Goal: Information Seeking & Learning: Learn about a topic

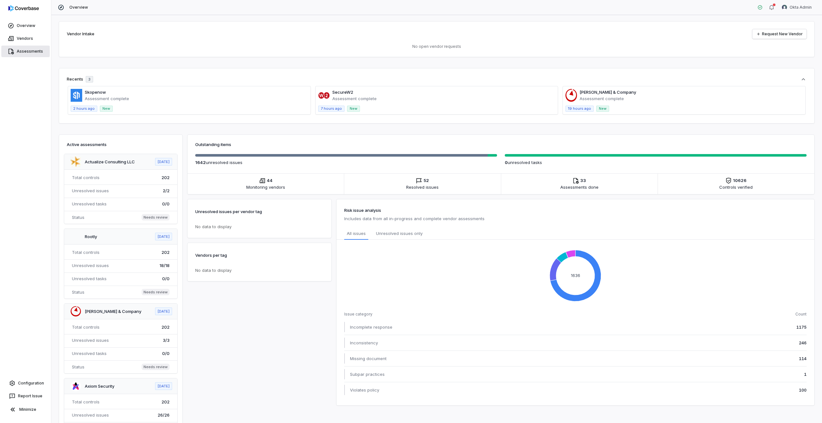
click at [31, 49] on link "Assessments" at bounding box center [25, 52] width 49 height 12
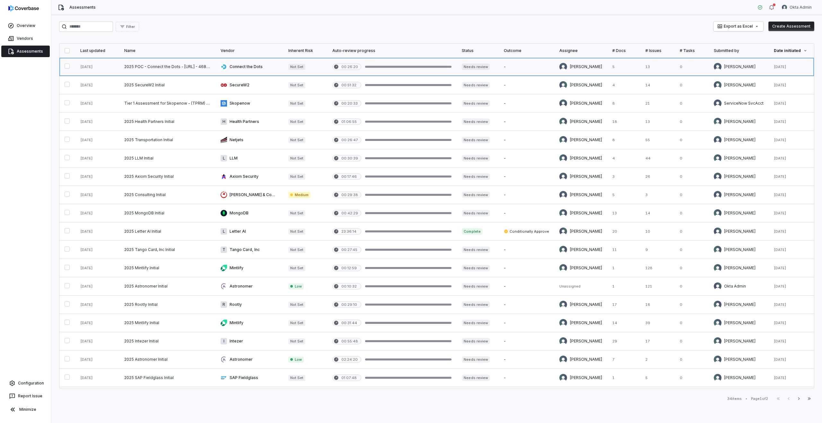
click at [269, 67] on link at bounding box center [250, 67] width 68 height 18
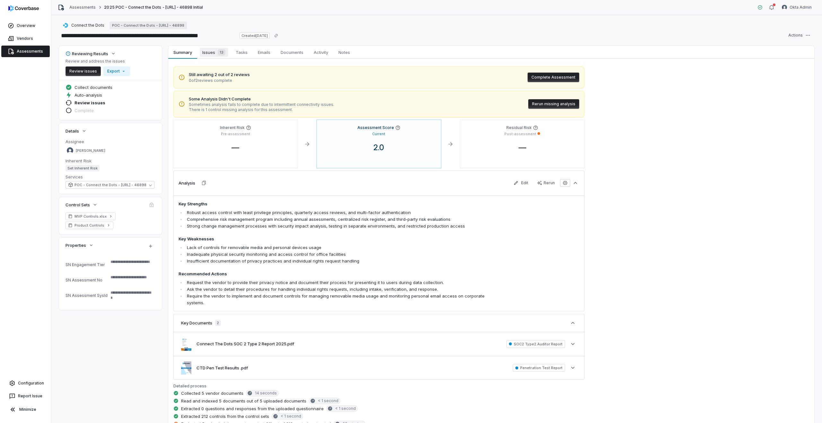
click at [209, 52] on span "Issues 13" at bounding box center [214, 52] width 28 height 9
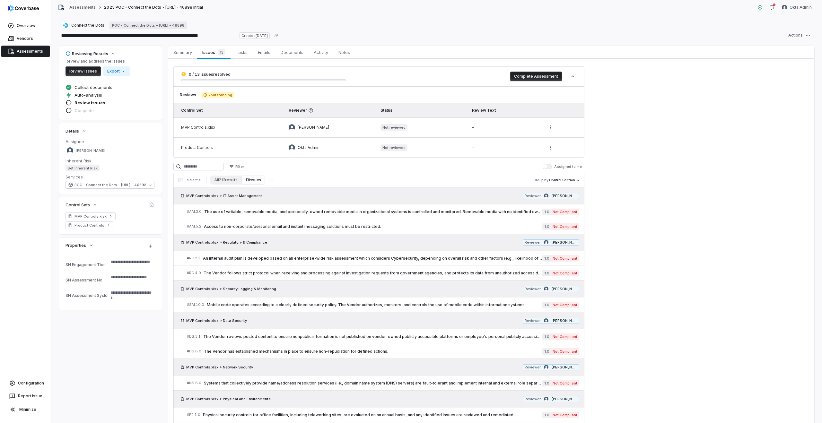
type textarea "*"
click at [80, 25] on span "Connect the Dots" at bounding box center [87, 25] width 33 height 5
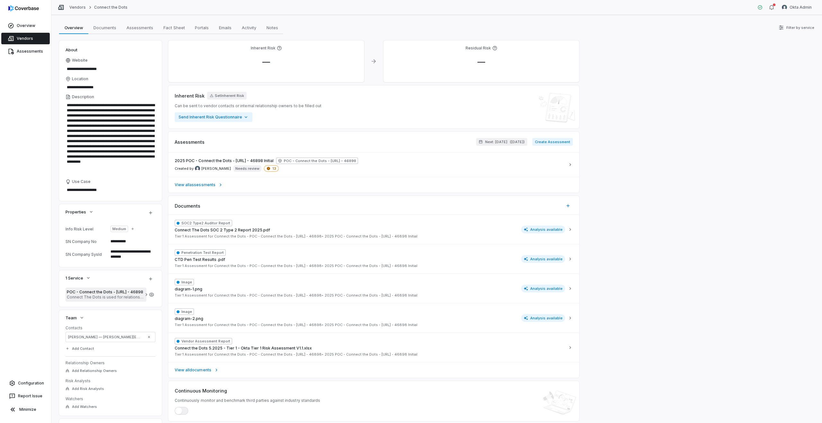
scroll to position [16, 0]
click at [123, 255] on textarea "**********" at bounding box center [130, 256] width 45 height 14
click at [122, 255] on textarea "**********" at bounding box center [130, 256] width 45 height 14
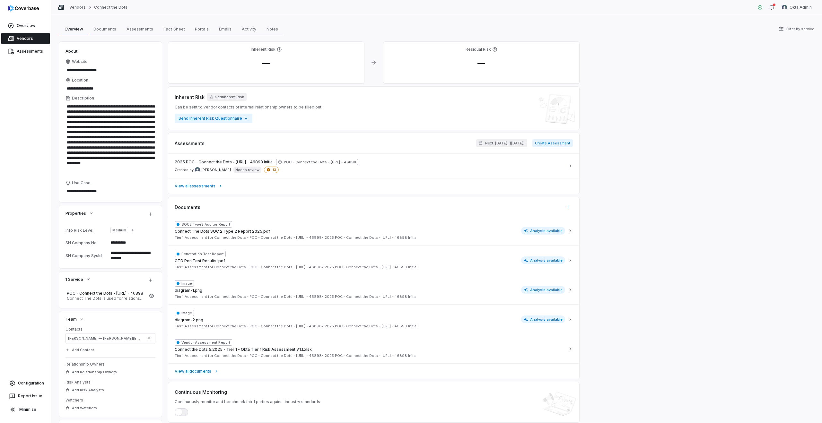
click at [123, 255] on textarea "**********" at bounding box center [130, 256] width 45 height 14
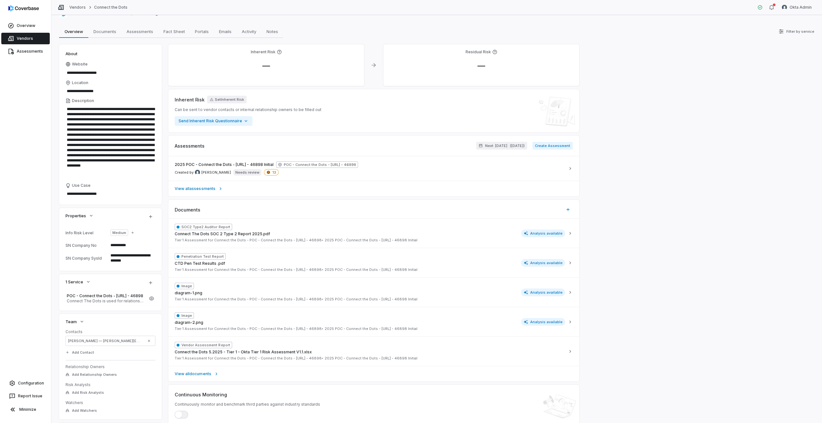
scroll to position [0, 0]
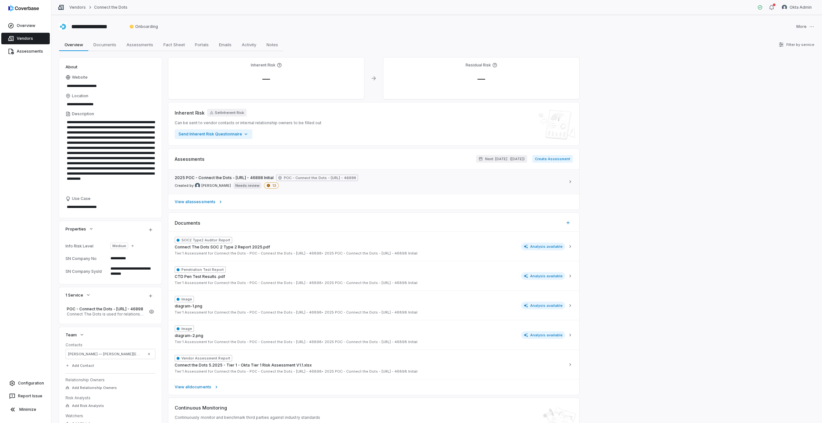
click at [230, 178] on span "2025 POC - Connect the Dots - https://www.ctd - 46898 Initial" at bounding box center [224, 177] width 99 height 5
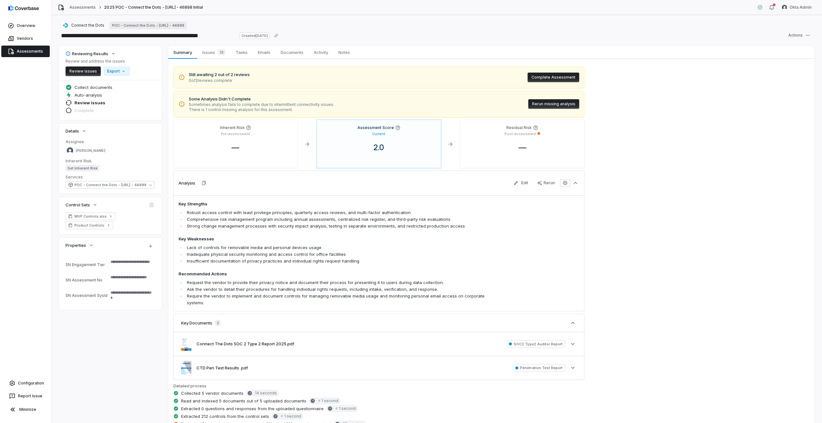
click at [111, 262] on textarea at bounding box center [130, 265] width 45 height 14
drag, startPoint x: 151, startPoint y: 305, endPoint x: 63, endPoint y: 255, distance: 101.5
click at [63, 255] on div "SN Engagement Tier SN Assessment No SN Assessment SysId" at bounding box center [110, 282] width 103 height 55
click at [127, 234] on div "MVP Controls.xlsx Product Controls" at bounding box center [110, 224] width 103 height 22
type textarea "*"
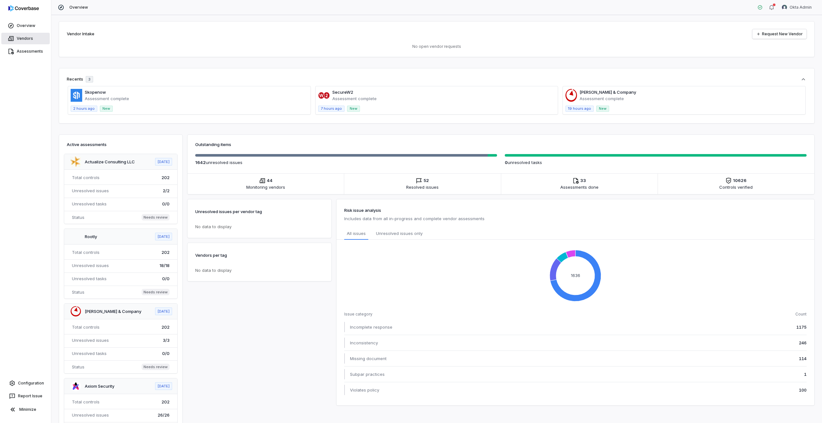
click at [25, 38] on link "Vendors" at bounding box center [25, 39] width 49 height 12
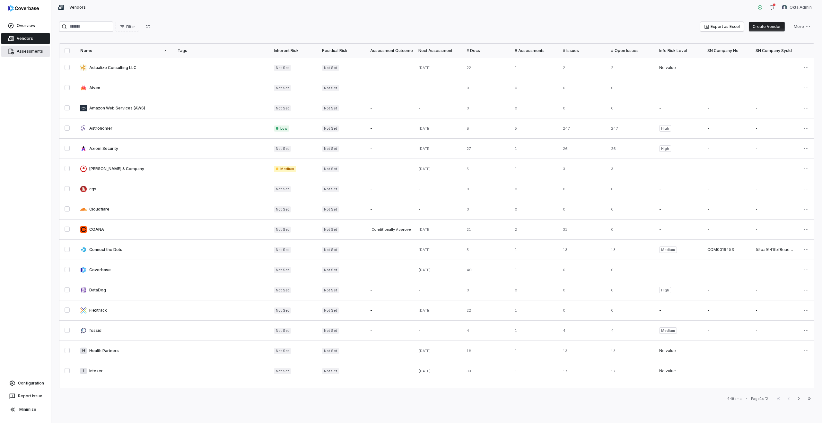
click at [34, 51] on link "Assessments" at bounding box center [25, 52] width 49 height 12
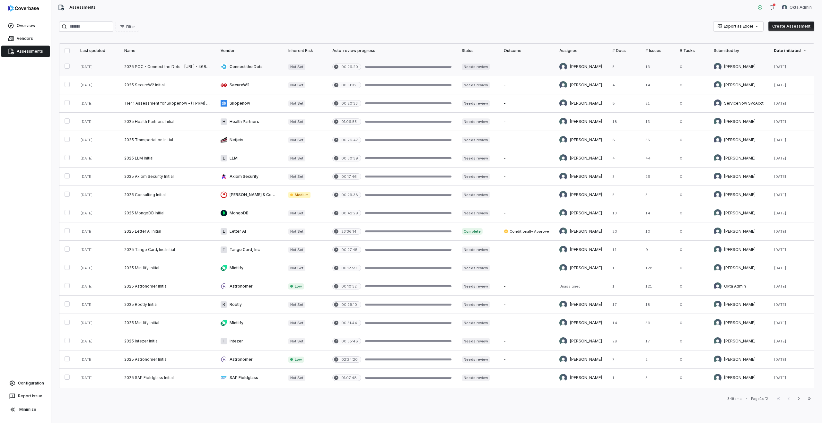
click at [152, 66] on link at bounding box center [167, 67] width 96 height 18
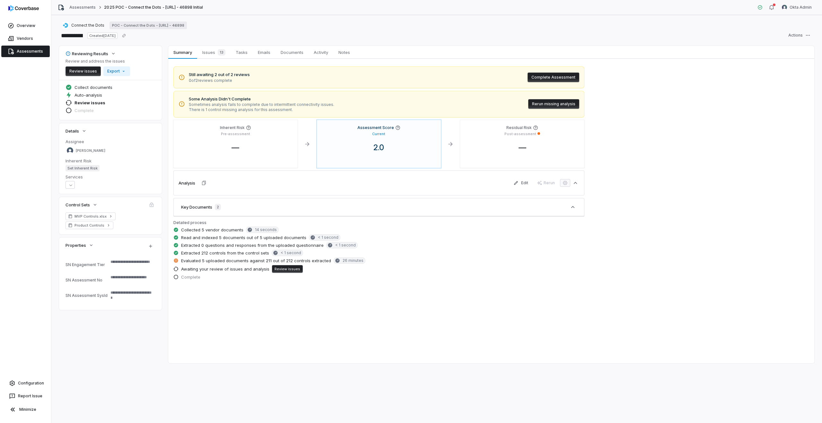
type textarea "*"
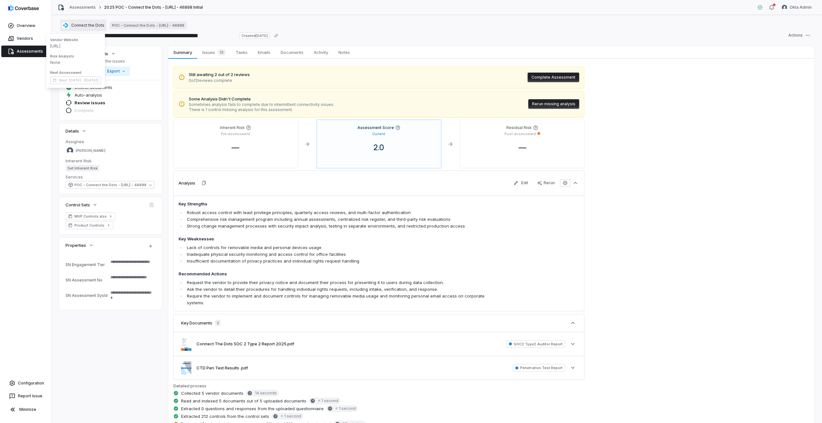
click at [79, 26] on span "Connect the Dots" at bounding box center [87, 25] width 33 height 5
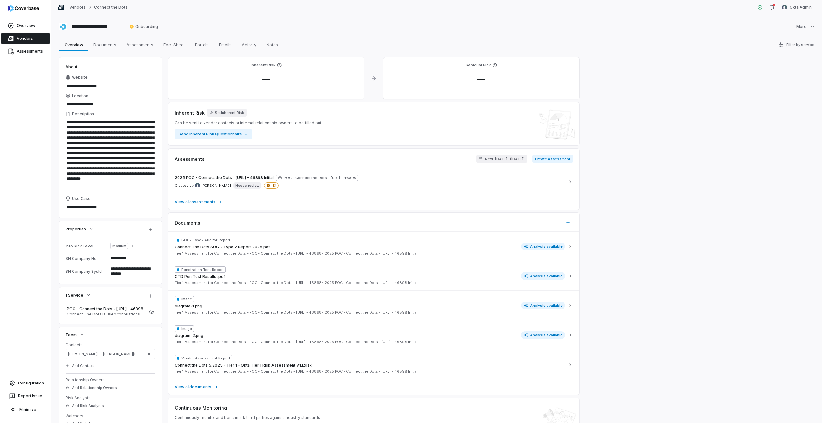
type textarea "*"
click at [796, 9] on html "**********" at bounding box center [411, 211] width 822 height 423
click at [787, 61] on div "Log out" at bounding box center [788, 59] width 49 height 10
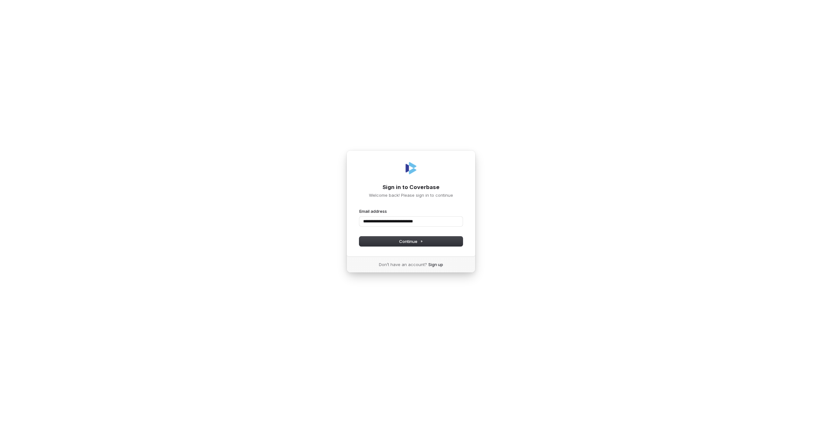
type input "**********"
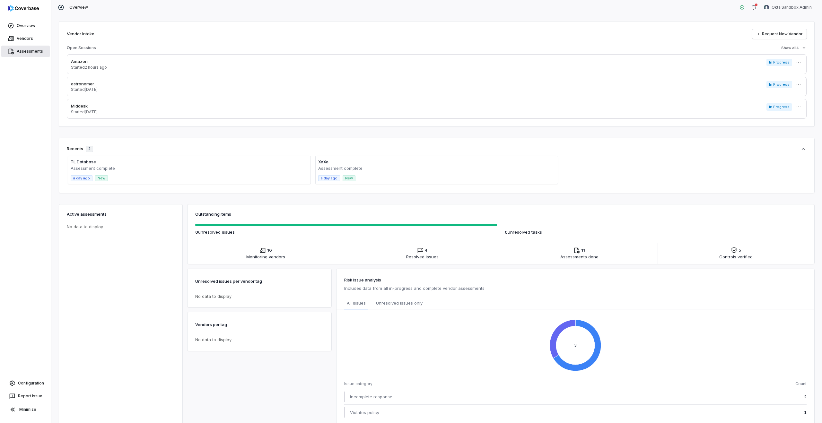
click at [30, 56] on link "Assessments" at bounding box center [25, 52] width 49 height 12
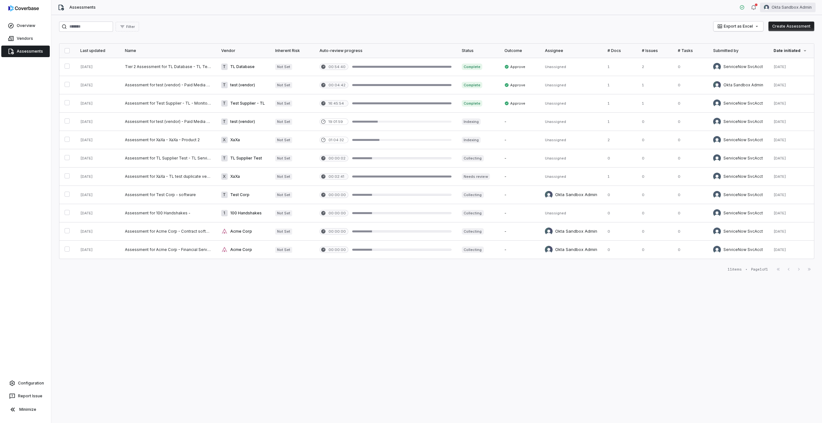
click at [783, 8] on html "Overview Vendors Assessments Configuration Report Issue Minimize Assessments Ok…" at bounding box center [411, 211] width 822 height 423
click at [788, 58] on div "Log out" at bounding box center [788, 59] width 49 height 10
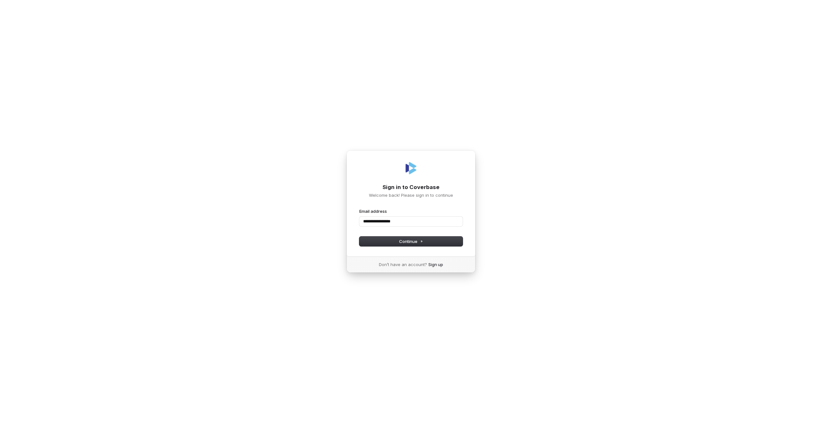
type input "**********"
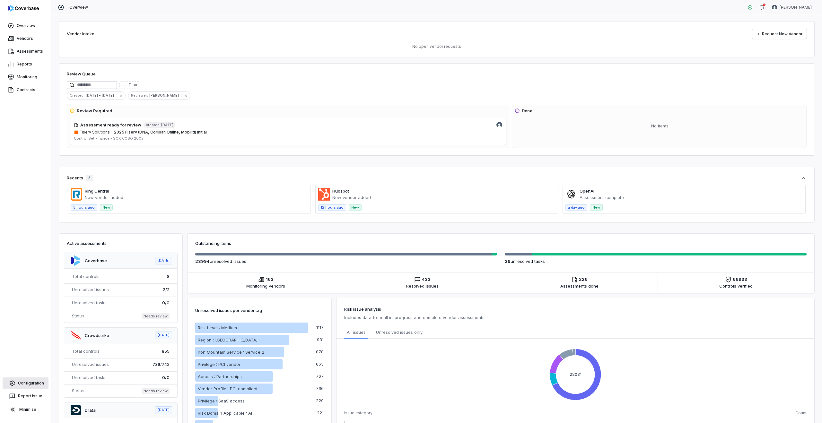
click at [21, 386] on link "Configuration" at bounding box center [26, 384] width 46 height 12
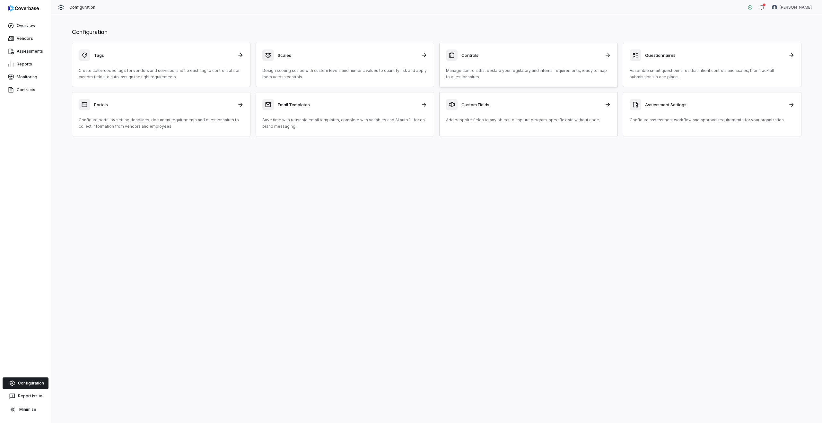
click at [479, 65] on div "Controls Manage controls that declare your regulatory and internal requirements…" at bounding box center [528, 64] width 165 height 31
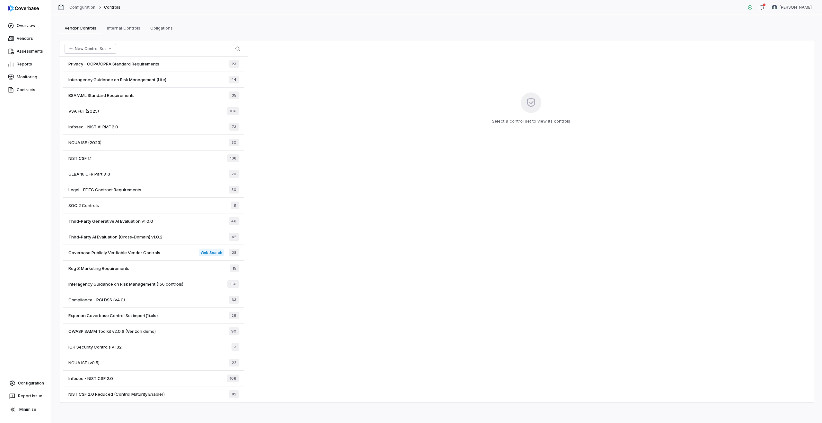
scroll to position [36, 0]
click at [346, 208] on div "Select a control set to view its controls" at bounding box center [531, 221] width 566 height 361
click at [117, 251] on span "Coverbase Publicly Verifiable Vendor Controls" at bounding box center [114, 252] width 92 height 6
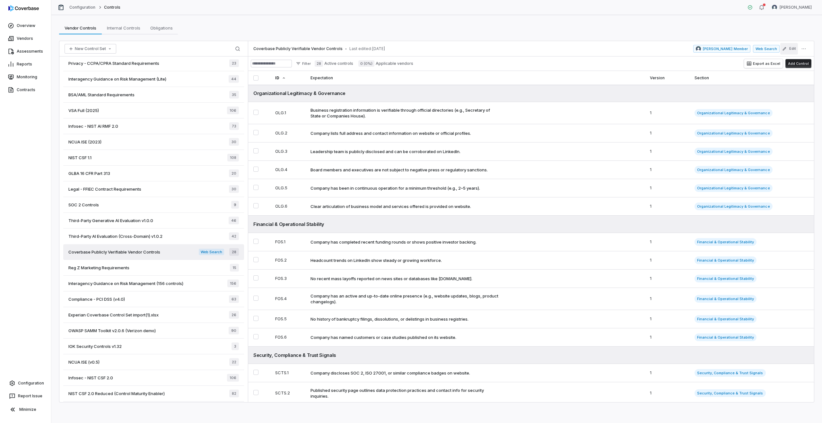
click at [791, 51] on button "Edit" at bounding box center [790, 49] width 18 height 12
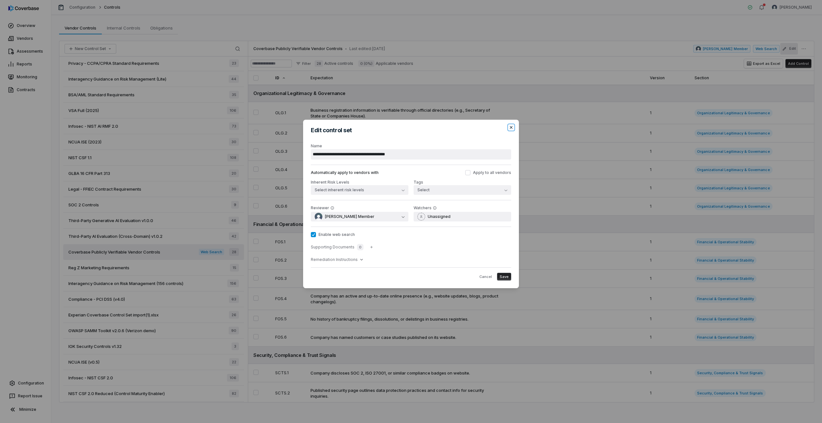
click at [513, 127] on icon "button" at bounding box center [511, 127] width 5 height 5
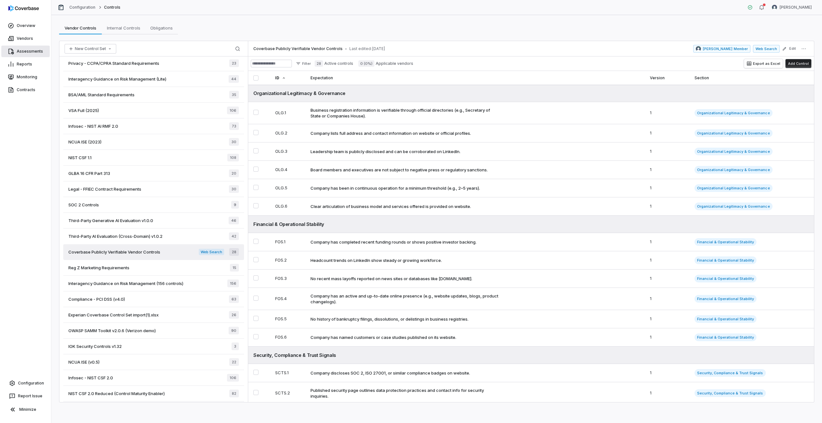
click at [22, 52] on link "Assessments" at bounding box center [25, 52] width 49 height 12
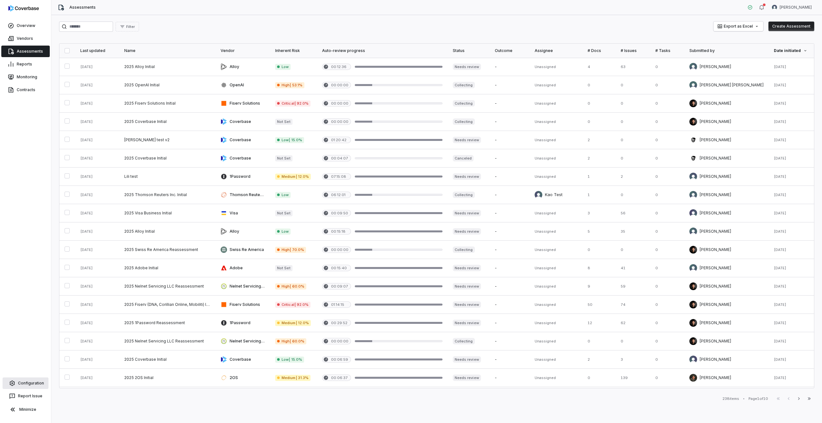
click at [23, 386] on link "Configuration" at bounding box center [26, 384] width 46 height 12
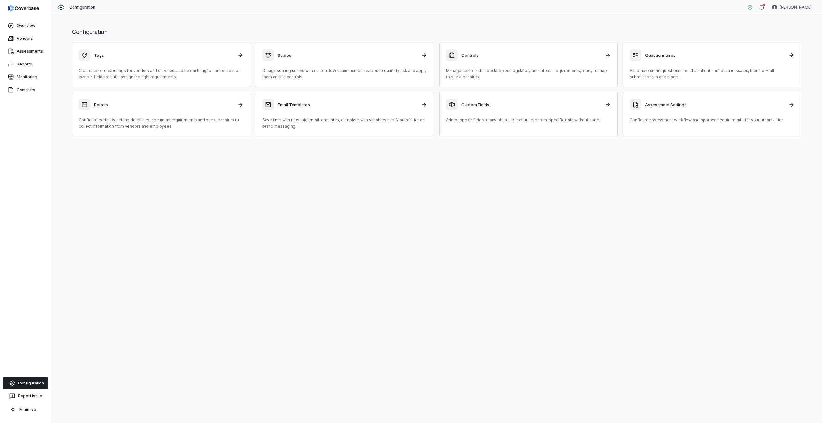
click at [265, 178] on div "Configuration Tags Create color-coded tags for vendors and services, and tie ea…" at bounding box center [436, 219] width 771 height 408
click at [513, 52] on div "Controls" at bounding box center [528, 55] width 165 height 12
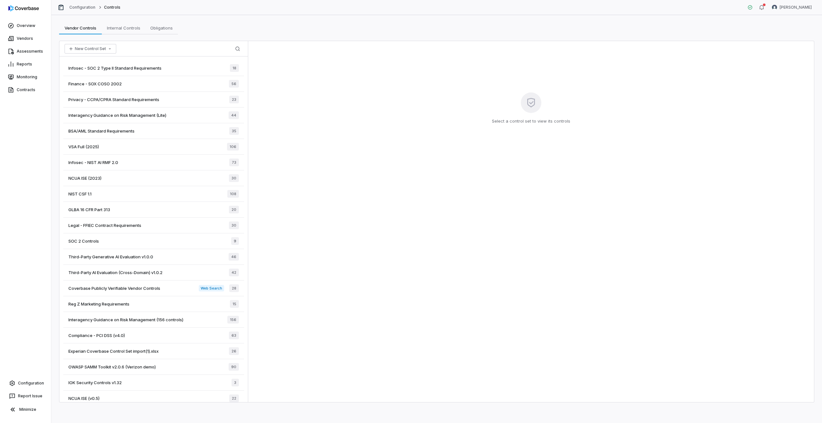
click at [135, 287] on span "Coverbase Publicly Verifiable Vendor Controls" at bounding box center [114, 289] width 92 height 6
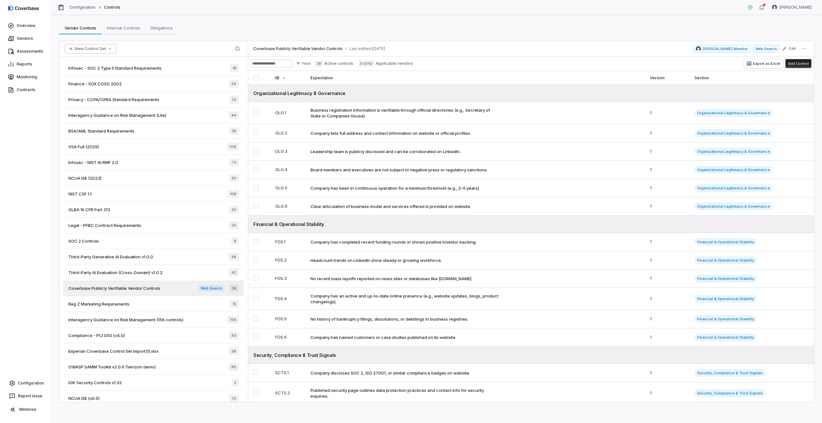
click at [97, 46] on button "New Control Set" at bounding box center [91, 49] width 52 height 10
click at [90, 73] on div "Create New Control Set" at bounding box center [98, 73] width 62 height 10
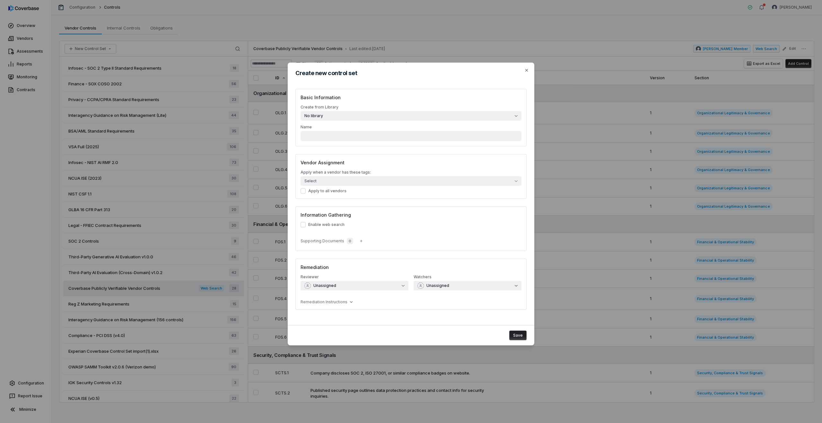
click at [366, 111] on button "No library" at bounding box center [411, 116] width 221 height 10
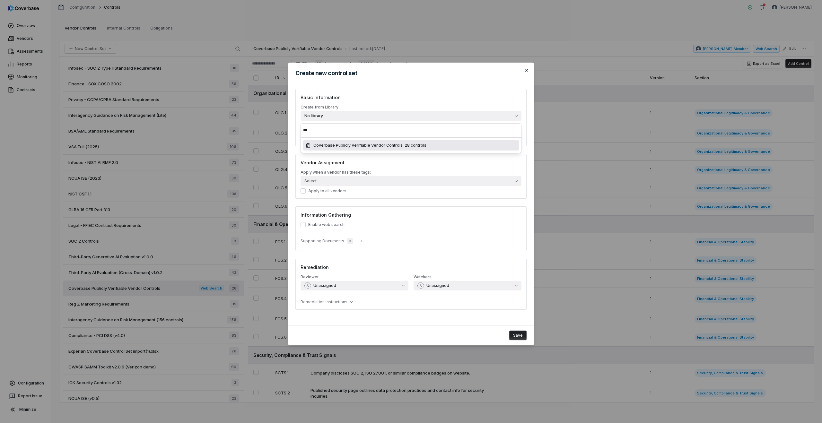
type input "***"
click at [527, 71] on icon "button" at bounding box center [526, 70] width 5 height 5
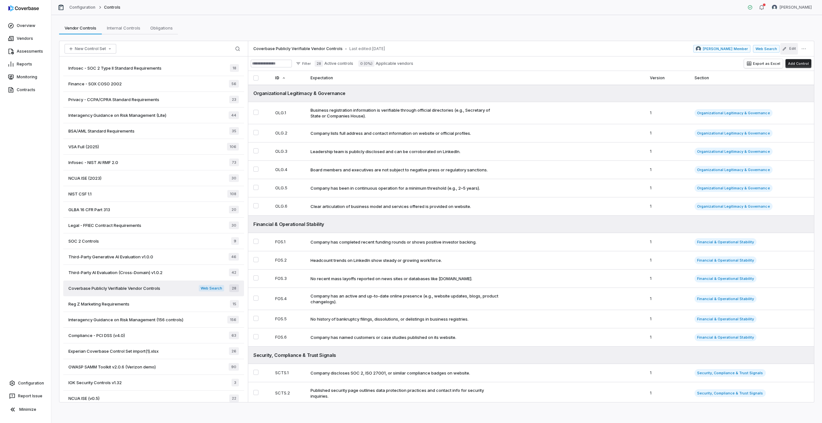
click at [790, 48] on button "Edit" at bounding box center [790, 49] width 18 height 12
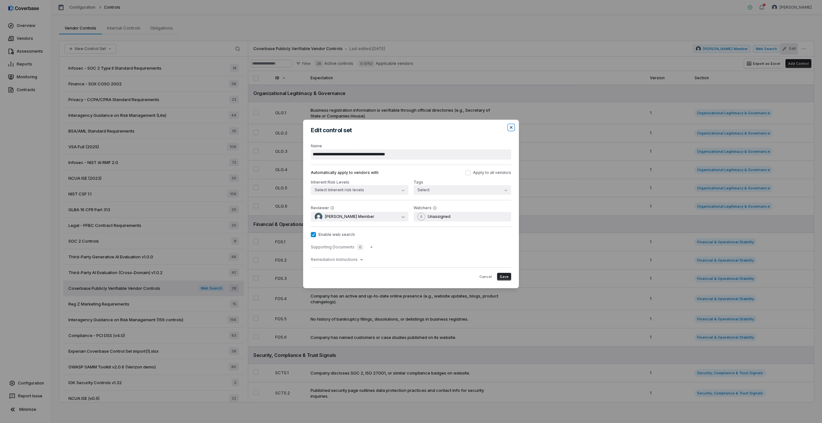
click at [511, 126] on icon "button" at bounding box center [511, 127] width 5 height 5
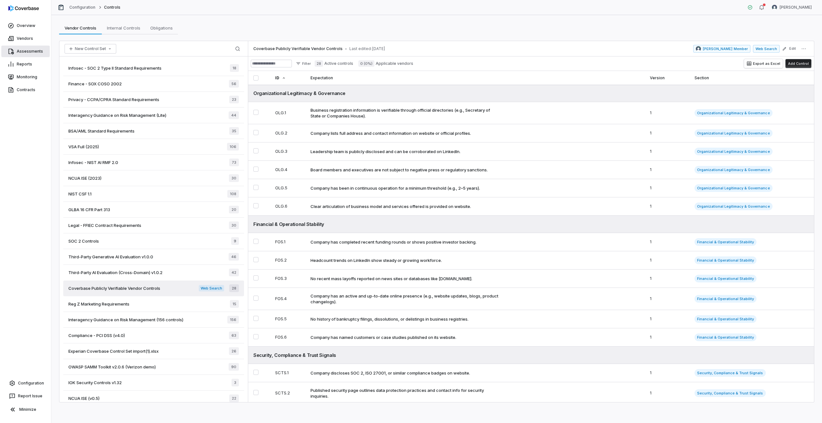
click at [19, 49] on link "Assessments" at bounding box center [25, 52] width 49 height 12
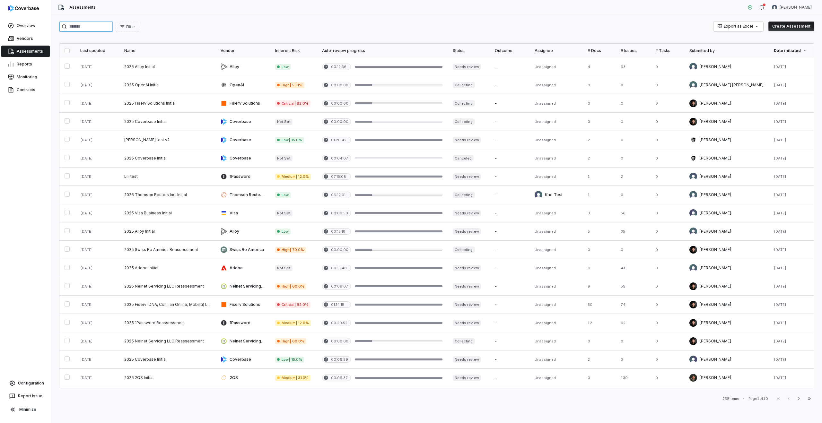
click at [87, 25] on input "search" at bounding box center [86, 27] width 54 height 10
type input "*"
type input "*****"
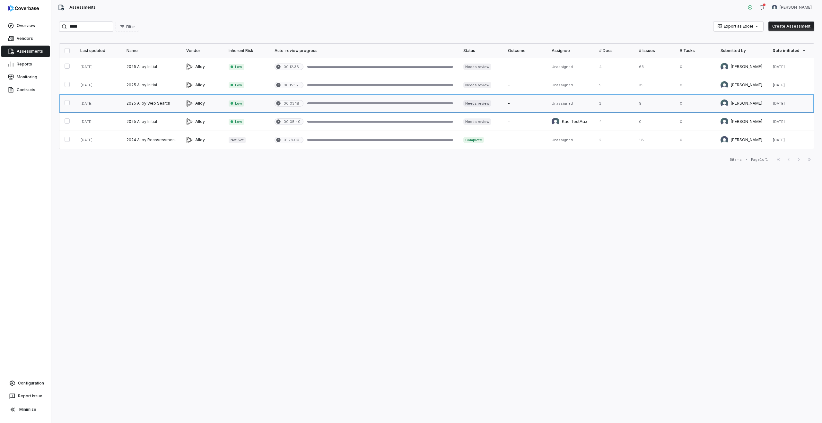
click at [217, 102] on link at bounding box center [202, 103] width 42 height 18
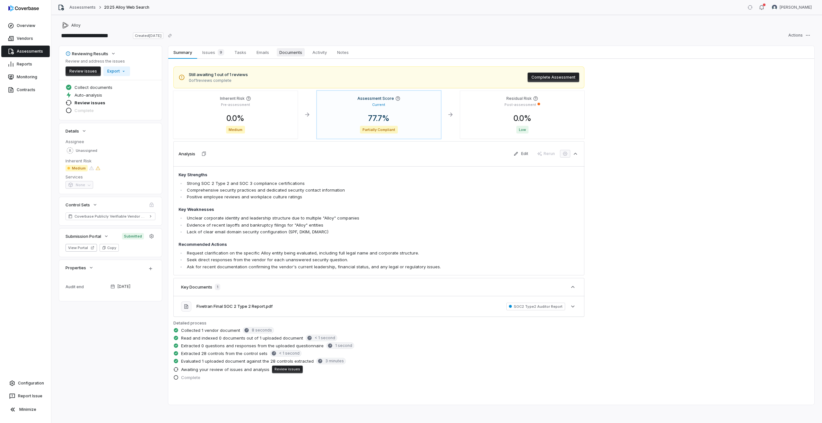
click at [290, 56] on span "Documents" at bounding box center [291, 52] width 28 height 8
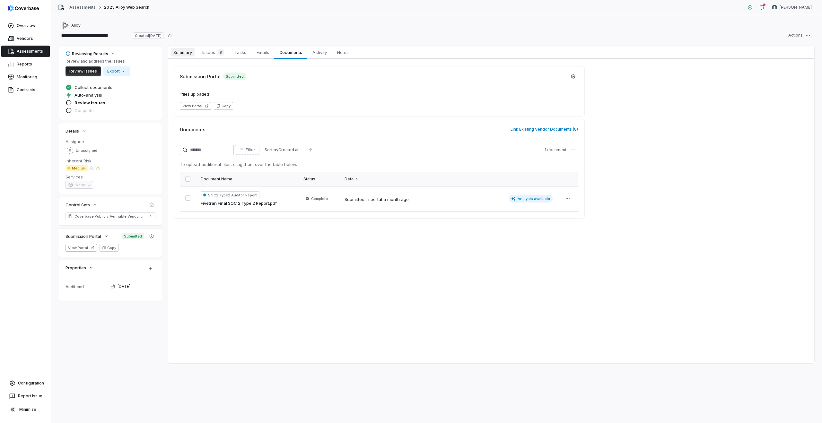
click at [182, 51] on span "Summary" at bounding box center [183, 52] width 24 height 8
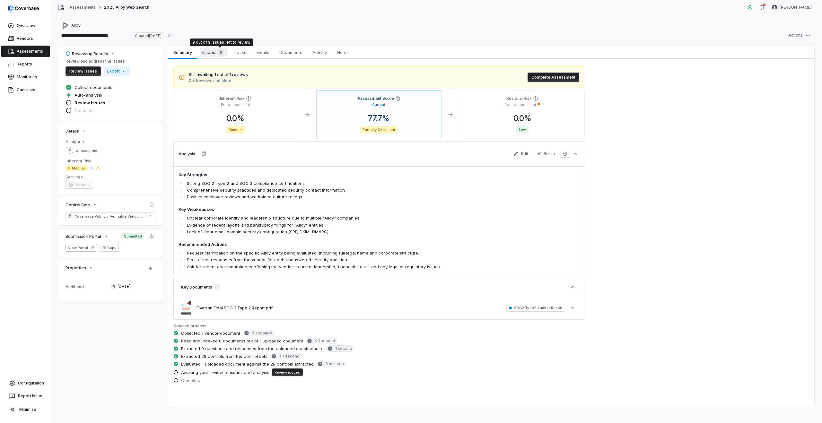
click at [217, 52] on div "9" at bounding box center [219, 52] width 9 height 6
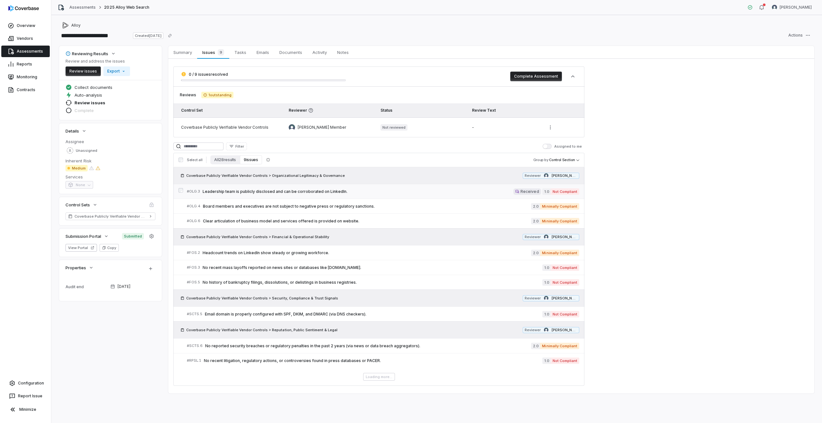
click at [260, 193] on span "Leadership team is publicly disclosed and can be corroborated on LinkedIn." at bounding box center [358, 191] width 311 height 5
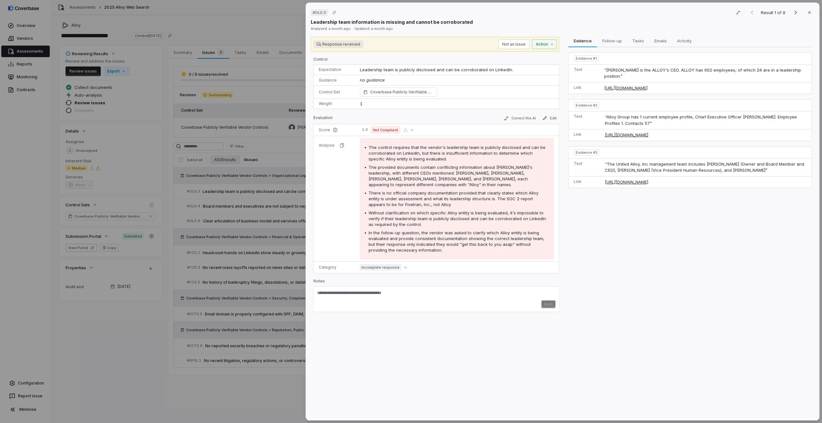
click at [213, 231] on div "# OLG.3 Result 1 of 9 Close Leadership team information is missing and cannot b…" at bounding box center [411, 211] width 822 height 423
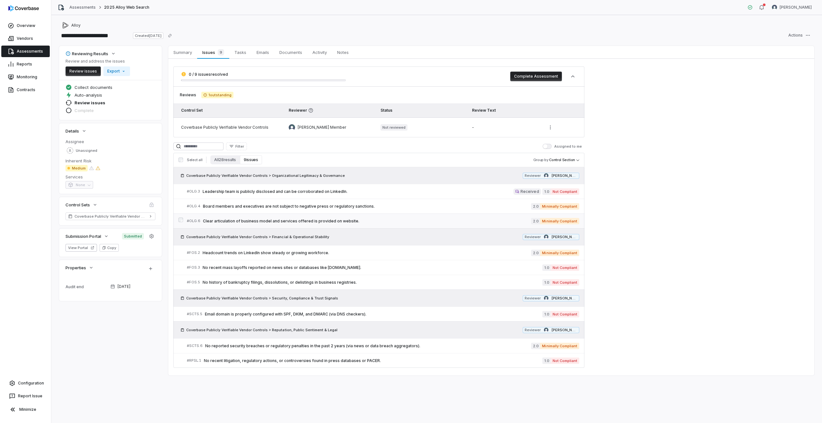
click at [256, 224] on div "# OLG.6 Clear articulation of business model and services offered is provided o…" at bounding box center [359, 221] width 344 height 7
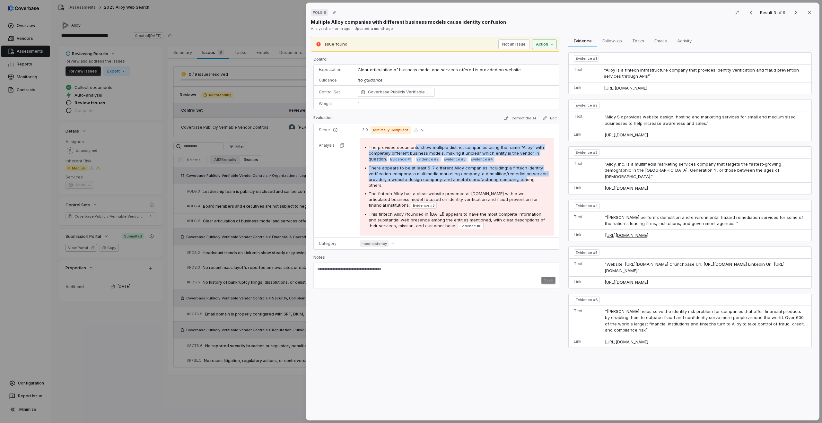
drag, startPoint x: 414, startPoint y: 149, endPoint x: 520, endPoint y: 177, distance: 109.4
click at [520, 177] on div "The provided documents show multiple distinct companies using the name "Alloy" …" at bounding box center [457, 187] width 184 height 85
